Goal: Check status: Check status

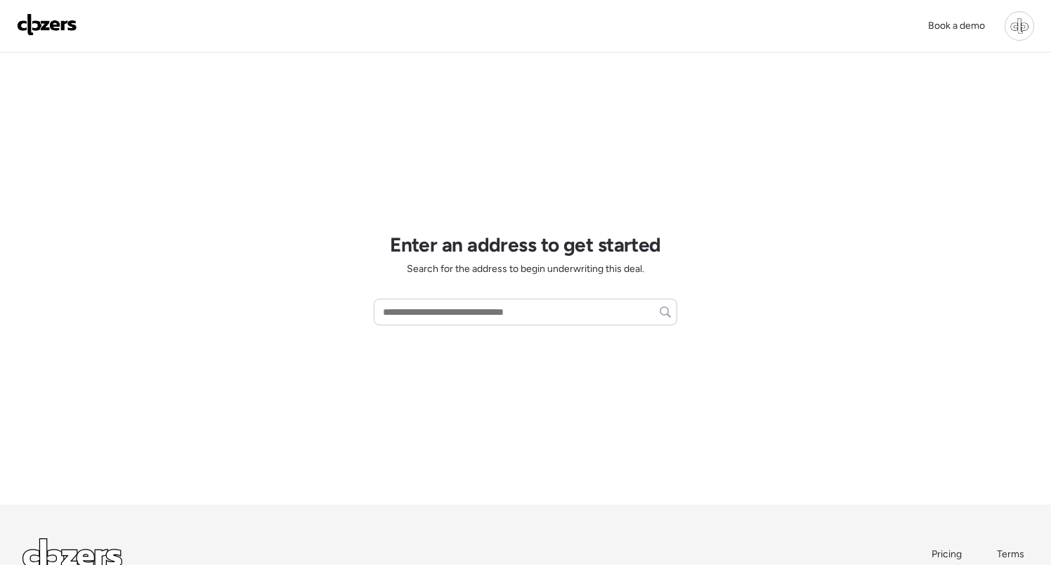
click at [1021, 21] on div at bounding box center [1018, 25] width 29 height 29
click at [1018, 20] on div at bounding box center [1018, 25] width 29 height 29
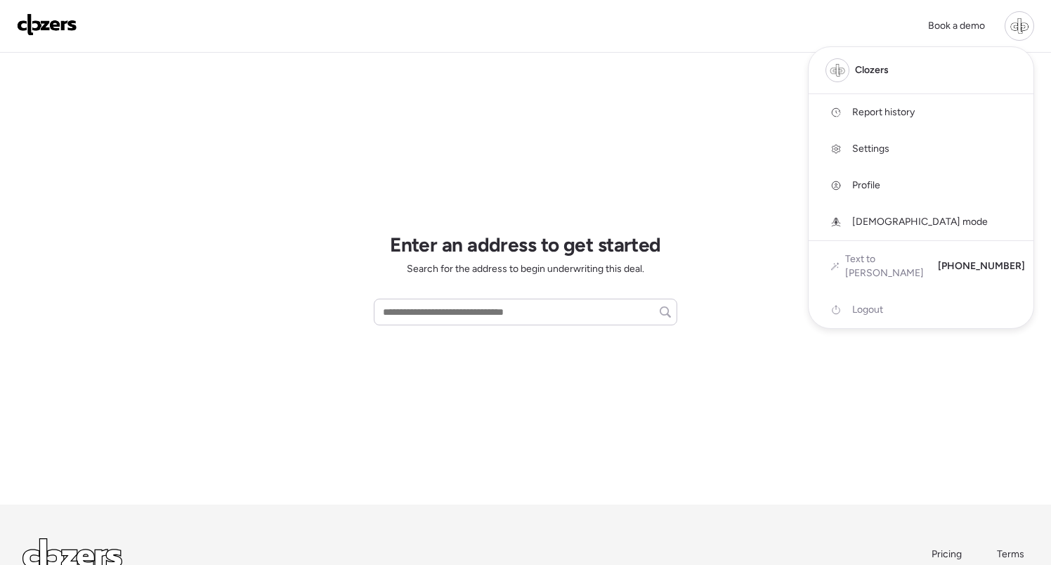
click at [893, 110] on span "Report history" at bounding box center [883, 112] width 63 height 14
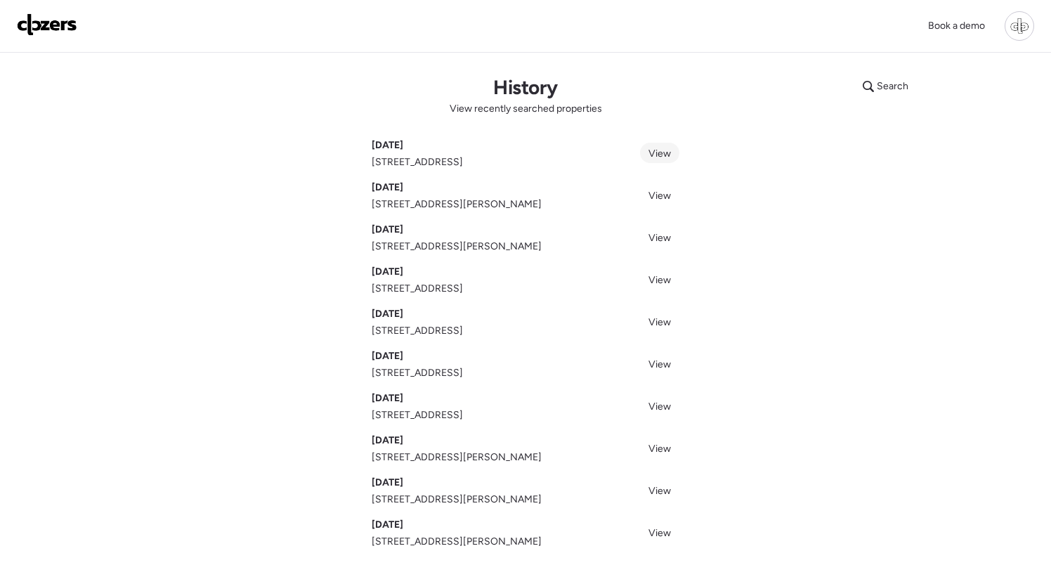
click at [660, 150] on span "View" at bounding box center [659, 153] width 22 height 12
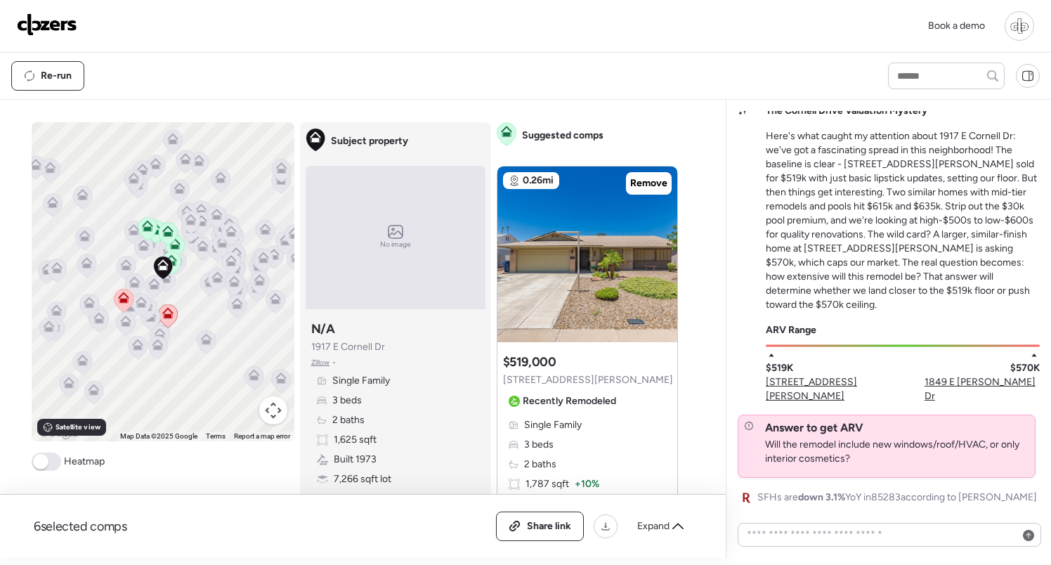
click at [915, 158] on p "Here's what caught my attention about 1917 E Cornell Dr: we've got a fascinatin…" at bounding box center [903, 220] width 274 height 183
